Goal: Task Accomplishment & Management: Manage account settings

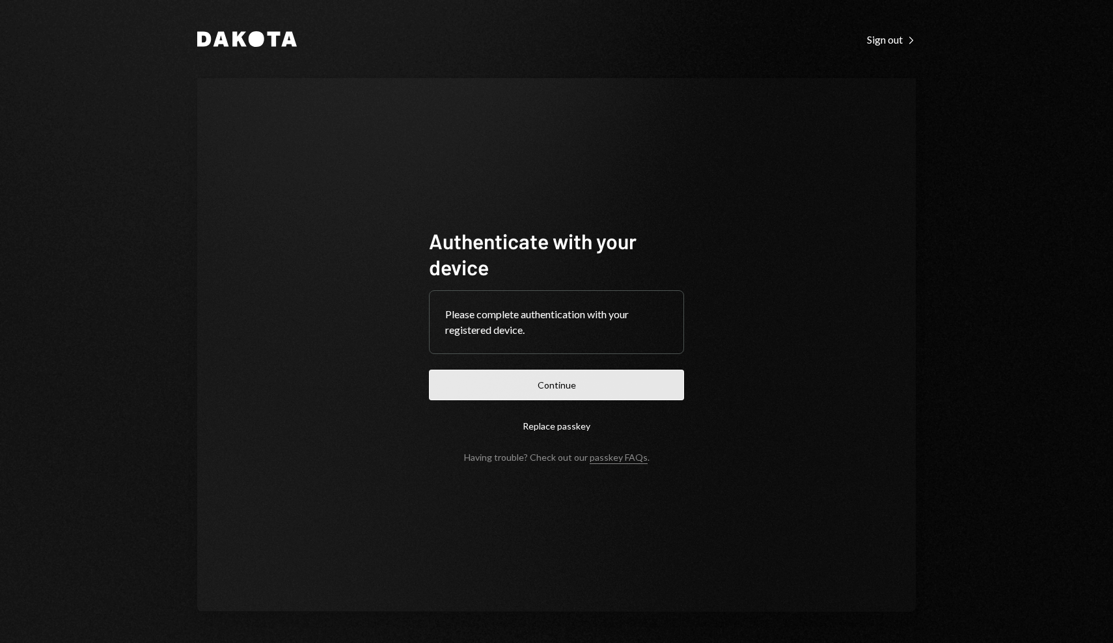
click at [555, 387] on button "Continue" at bounding box center [556, 385] width 255 height 31
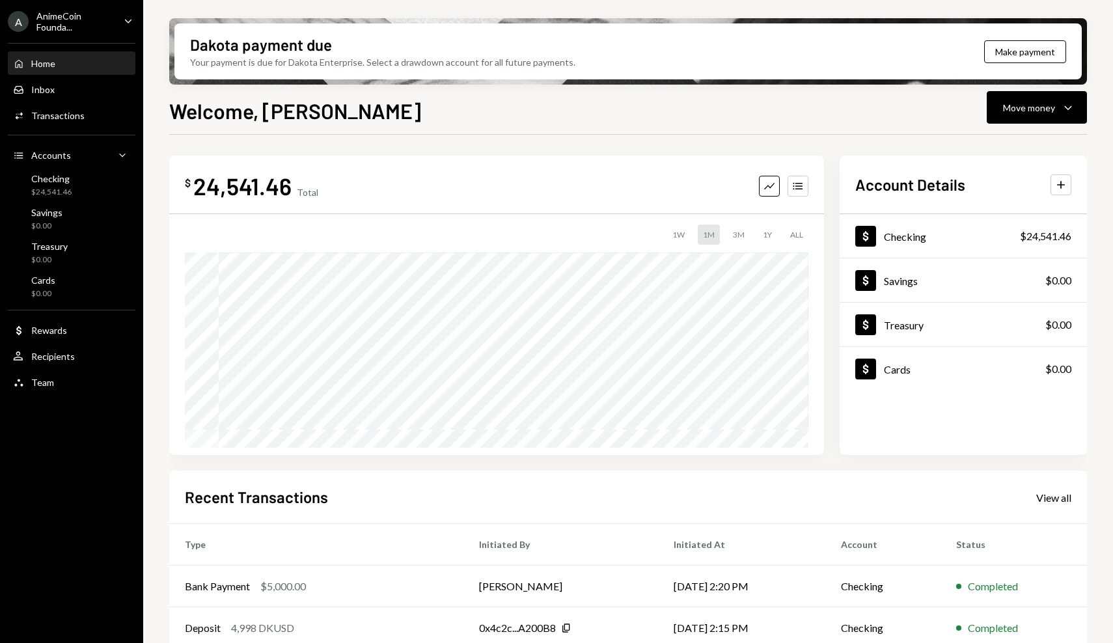
click at [216, 139] on div "$ 24,541.46 Total Graph Accounts 1W 1M 3M 1Y ALL Account Details Plus Dollar Ch…" at bounding box center [628, 467] width 918 height 665
click at [87, 195] on div "Checking $24,541.46" at bounding box center [71, 185] width 117 height 25
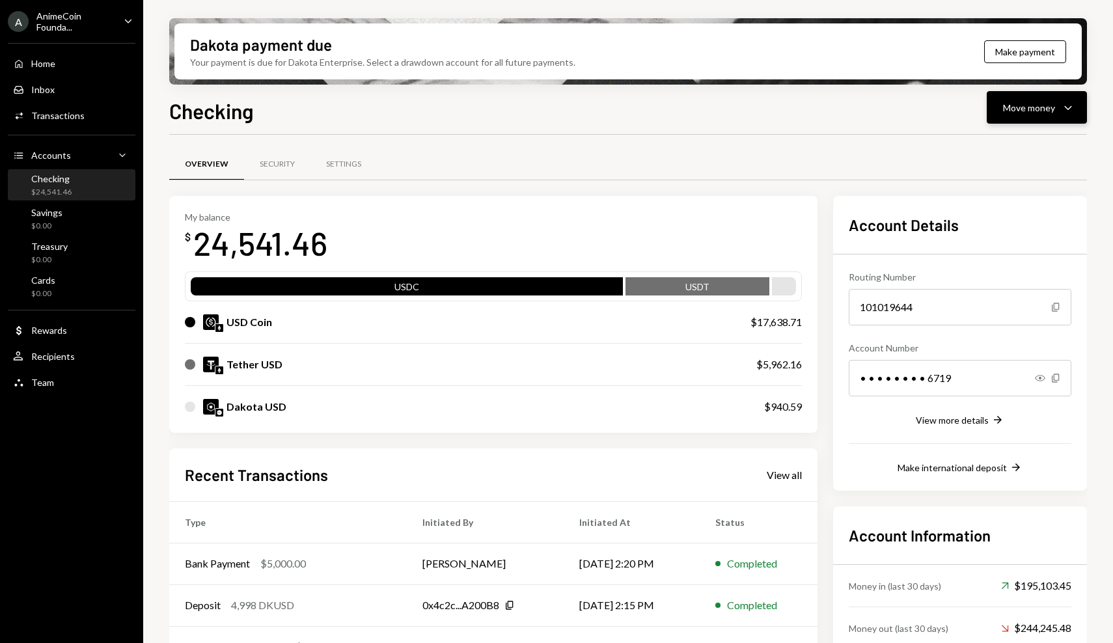
click at [1039, 99] on button "Move money Caret Down" at bounding box center [1037, 107] width 100 height 33
click at [1018, 130] on div "Withdraw Send Convert Transfer Deposit Deposit Swap Swap stablecoins" at bounding box center [1017, 196] width 141 height 139
click at [1017, 141] on div "Send" at bounding box center [1026, 147] width 95 height 14
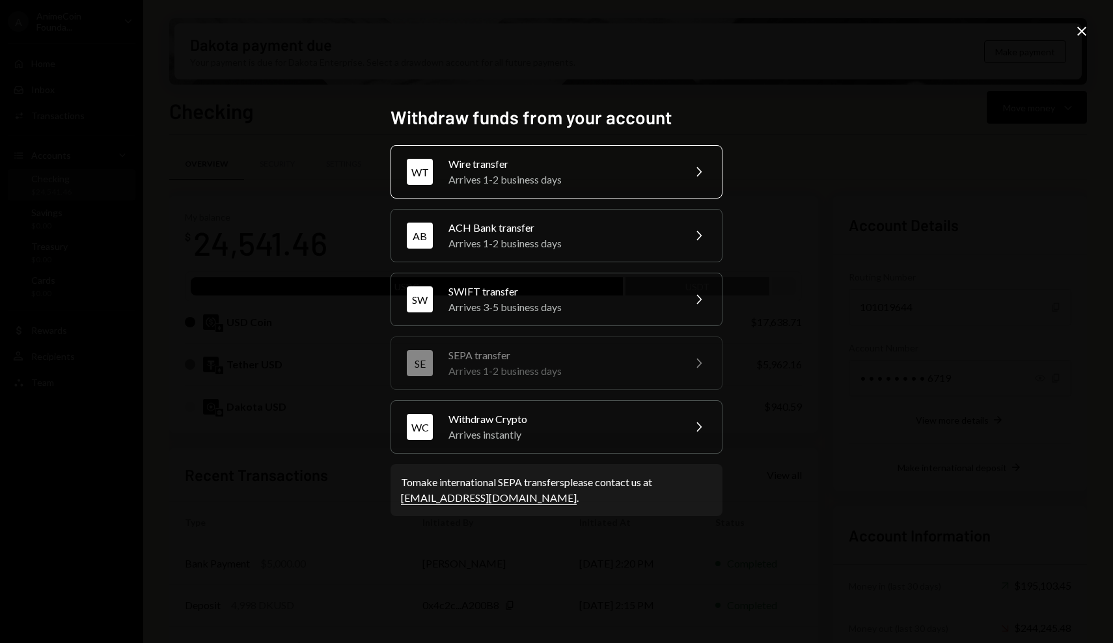
click at [605, 176] on div "Arrives 1-2 business days" at bounding box center [562, 180] width 227 height 16
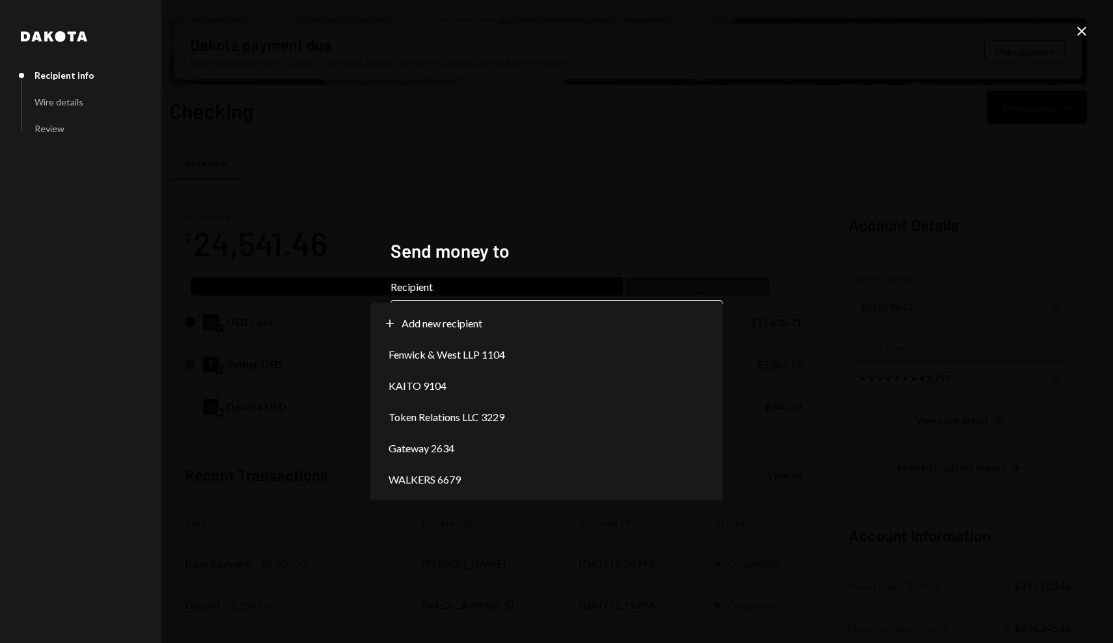
click at [529, 335] on body "A AnimeCoin Founda... Caret Down Home Home Inbox Inbox Activities Transactions …" at bounding box center [556, 321] width 1113 height 643
select select "**********"
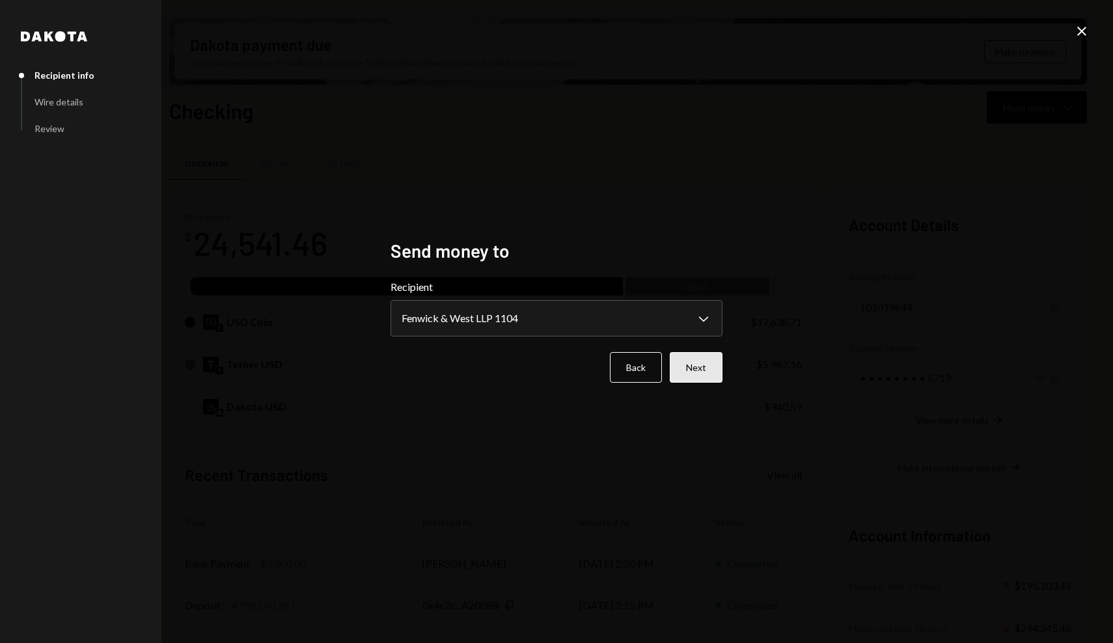
click at [720, 375] on button "Next" at bounding box center [696, 367] width 53 height 31
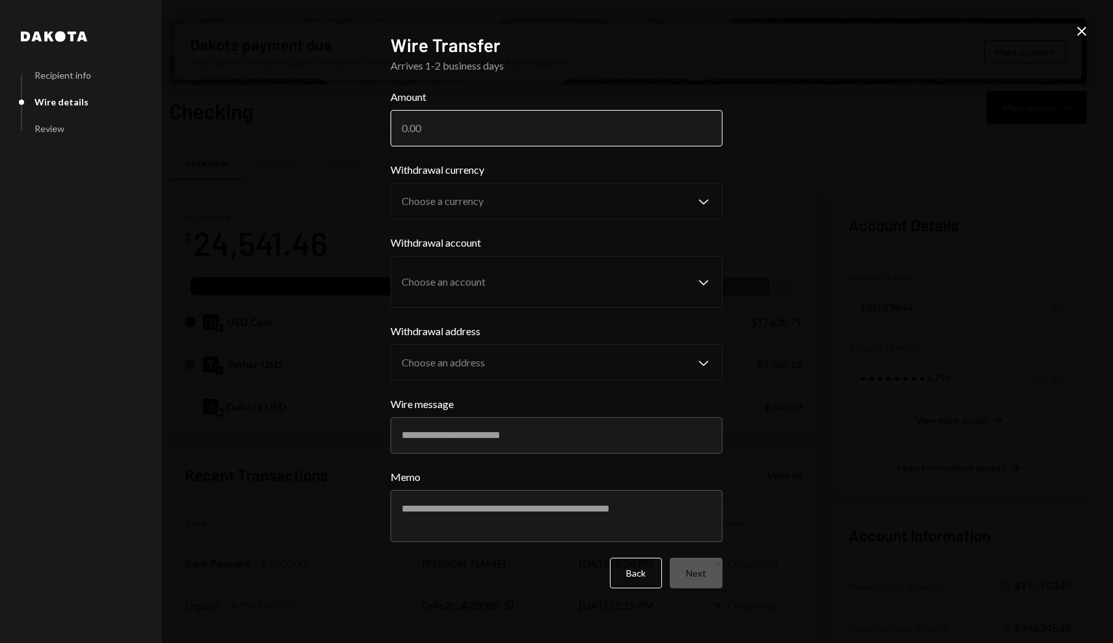
click at [557, 130] on input "Amount" at bounding box center [557, 128] width 332 height 36
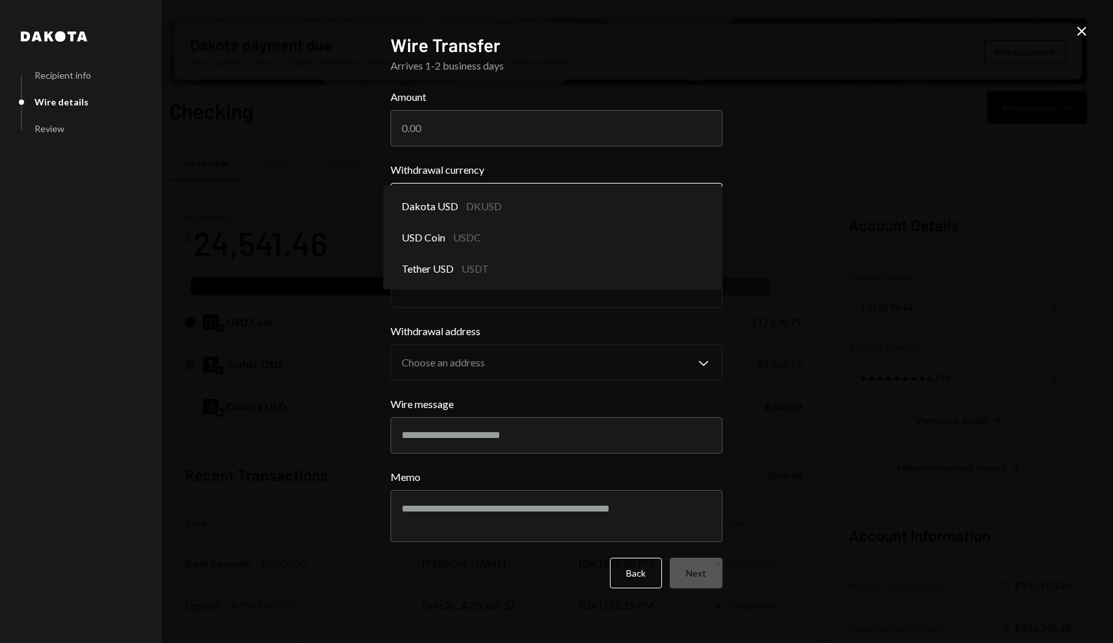
click at [553, 199] on body "A AnimeCoin Founda... Caret Down Home Home Inbox Inbox Activities Transactions …" at bounding box center [556, 321] width 1113 height 643
select select "*****"
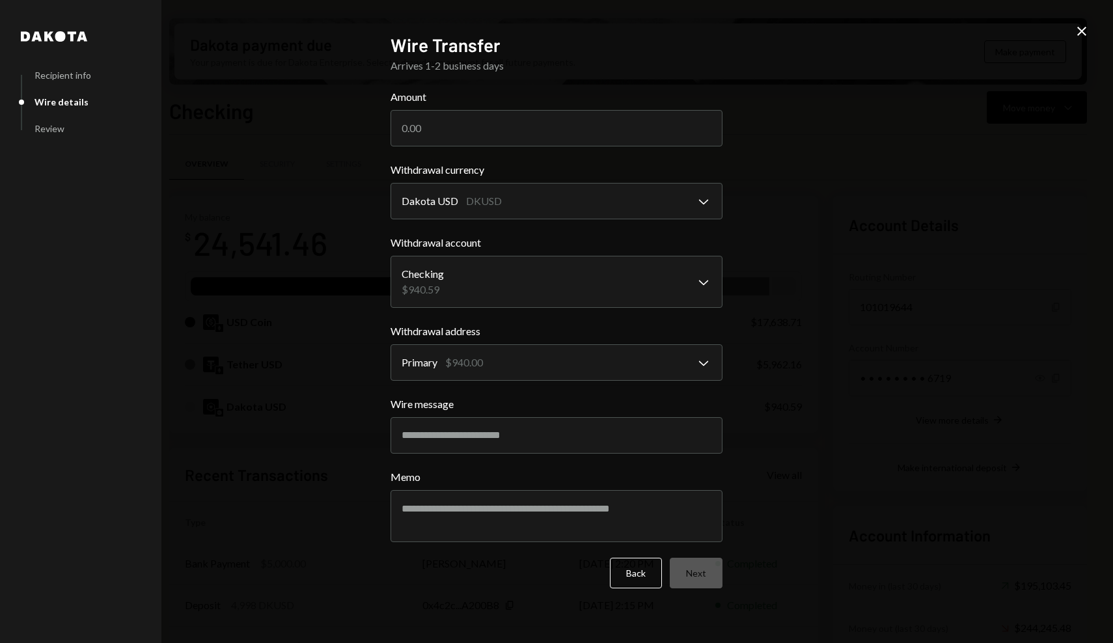
click at [1083, 35] on icon "Close" at bounding box center [1082, 31] width 16 height 16
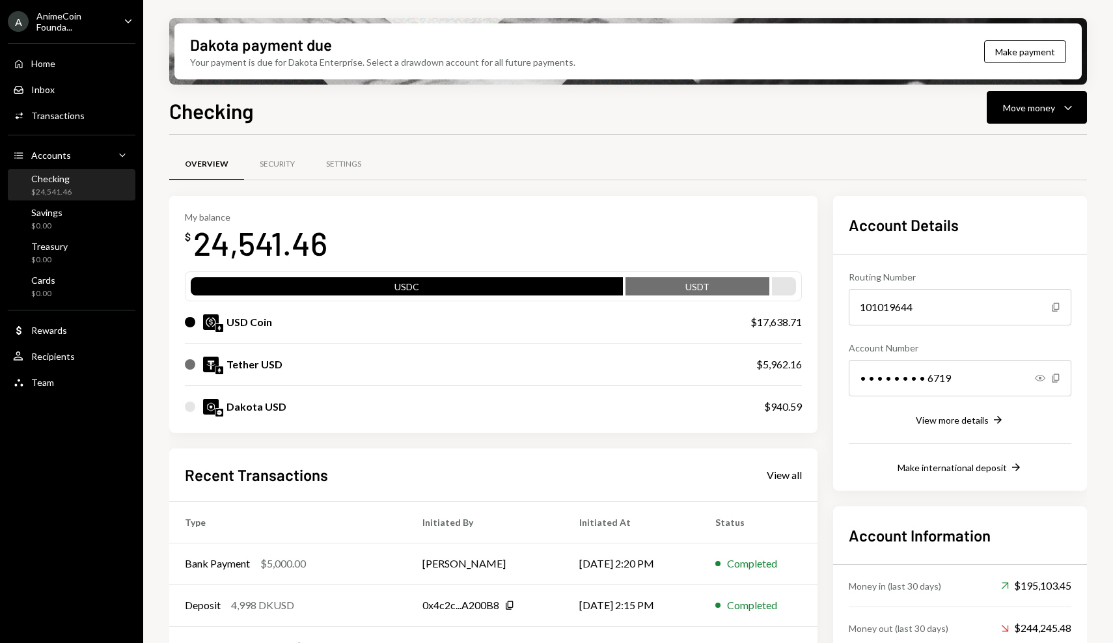
click at [76, 12] on div "AnimeCoin Founda..." at bounding box center [74, 21] width 77 height 22
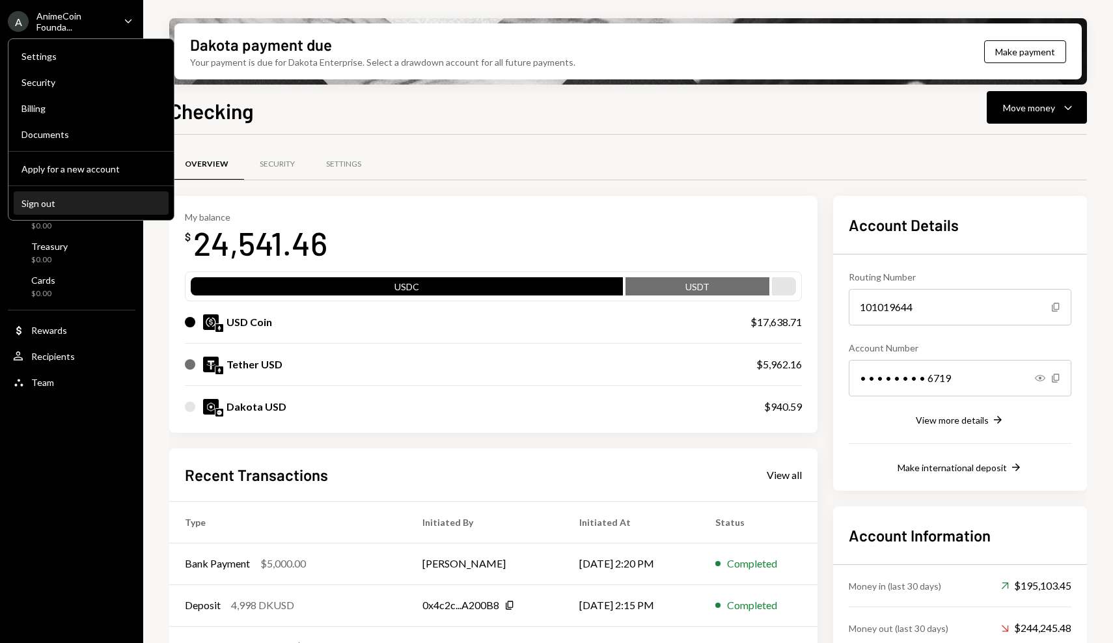
click at [91, 203] on div "Sign out" at bounding box center [90, 203] width 139 height 11
